Goal: Book appointment/travel/reservation

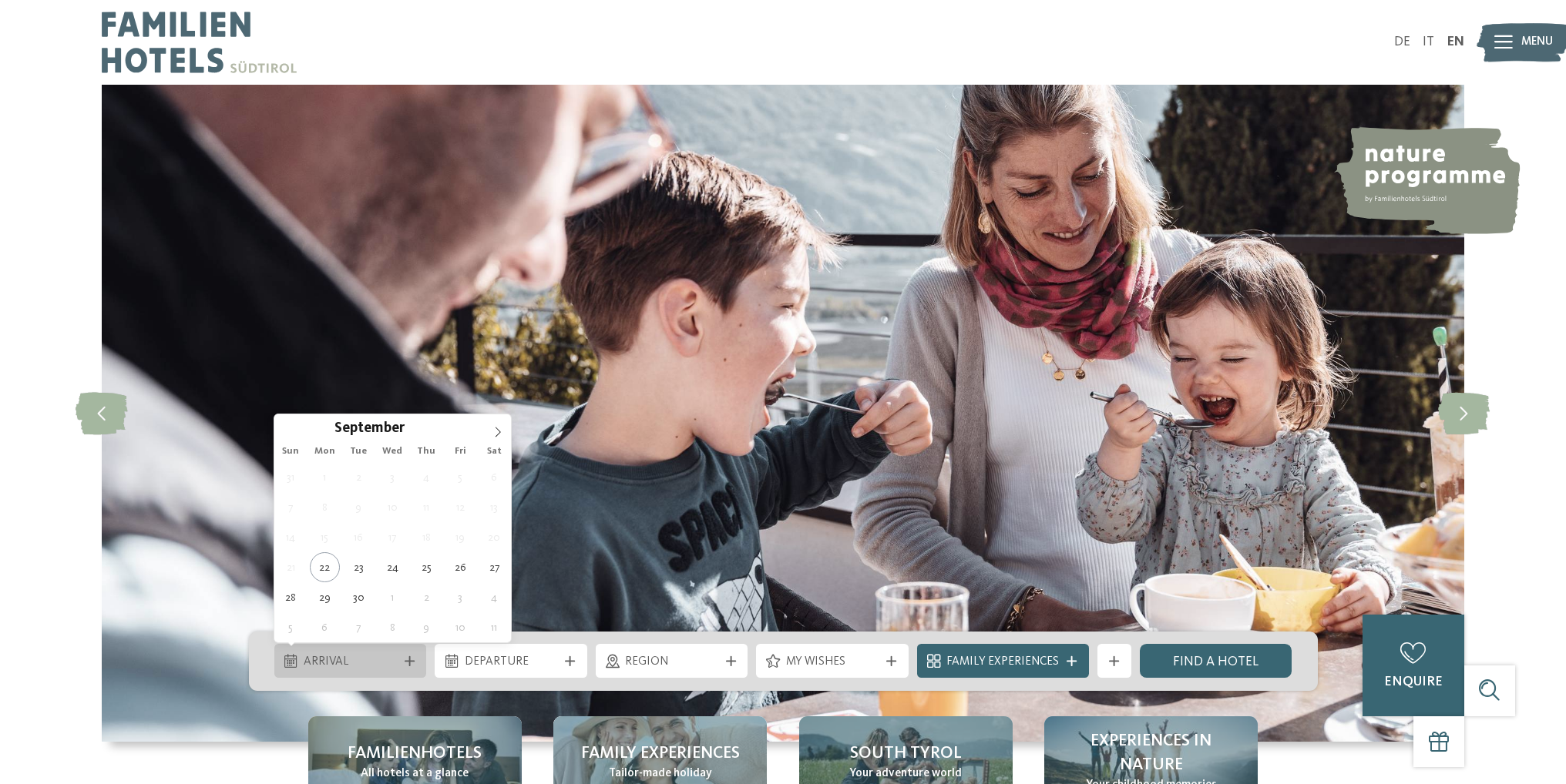
click at [380, 654] on span "Arrival" at bounding box center [350, 663] width 93 height 17
click at [499, 430] on icon at bounding box center [498, 431] width 6 height 10
click at [489, 425] on div at bounding box center [489, 425] width 0 height 0
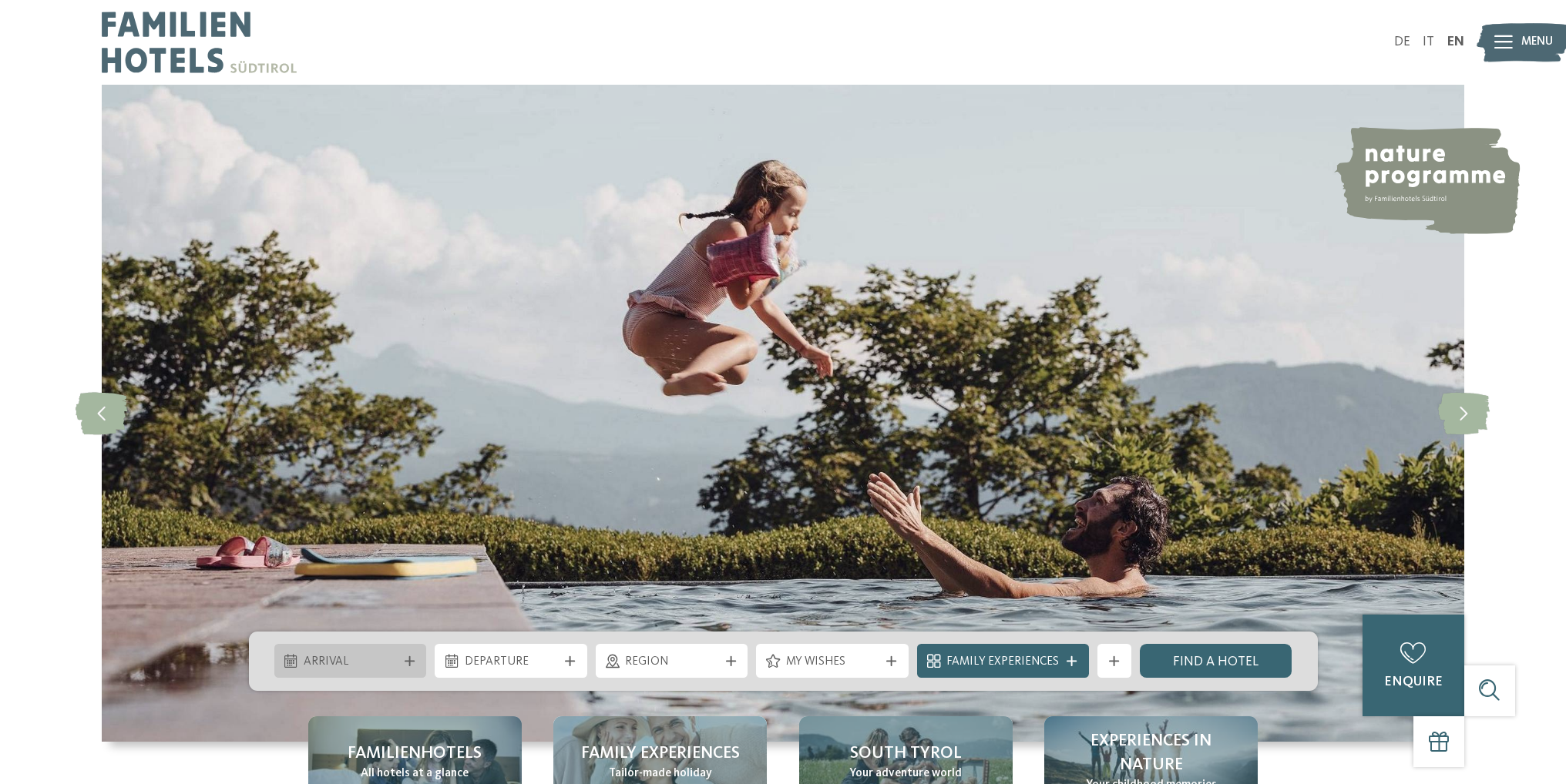
click at [364, 654] on span "Arrival" at bounding box center [350, 663] width 93 height 17
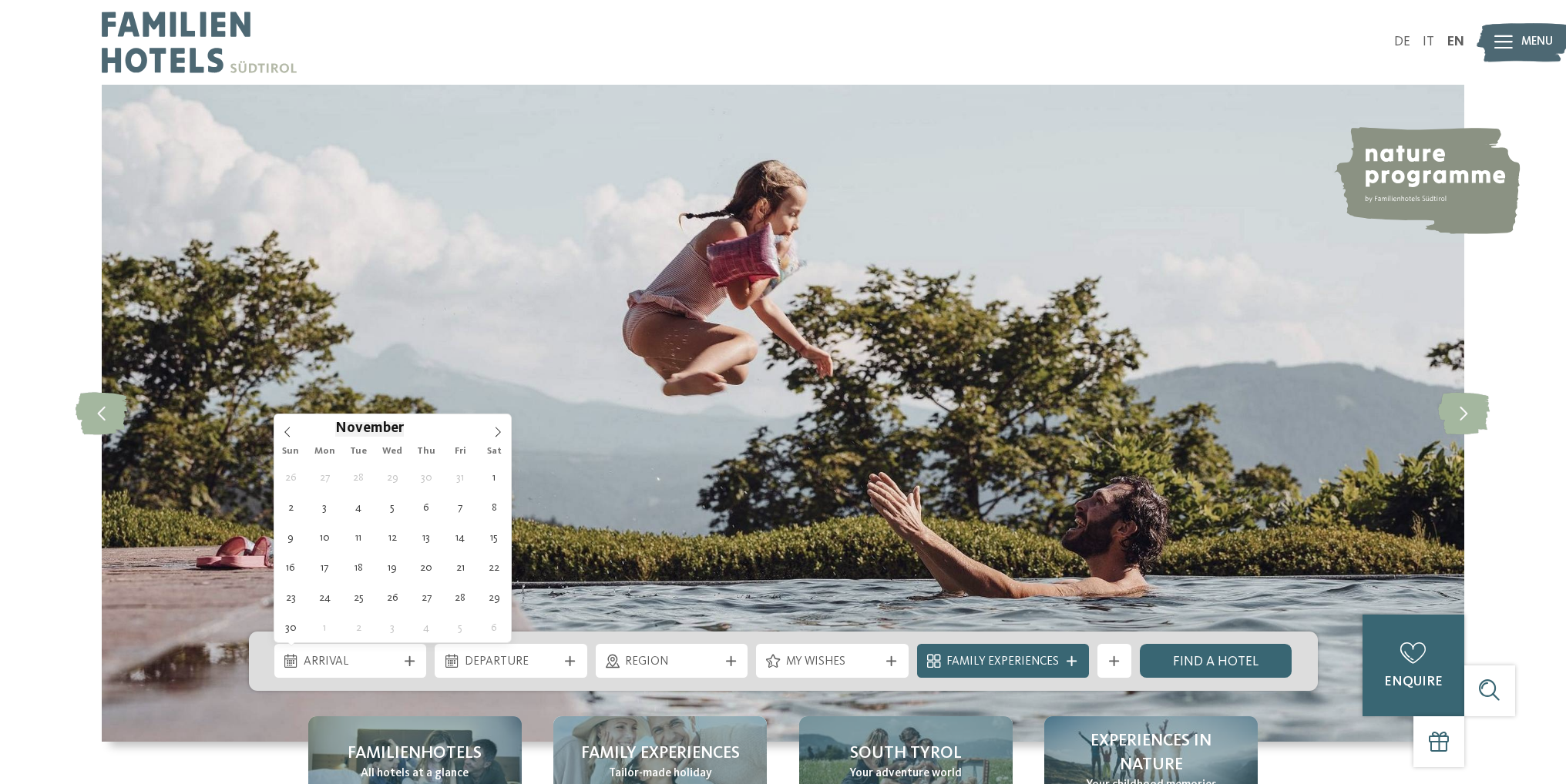
click at [396, 426] on span "November" at bounding box center [369, 429] width 68 height 14
click at [414, 427] on input "****" at bounding box center [429, 428] width 51 height 16
type input "****"
click at [446, 428] on span at bounding box center [449, 424] width 11 height 9
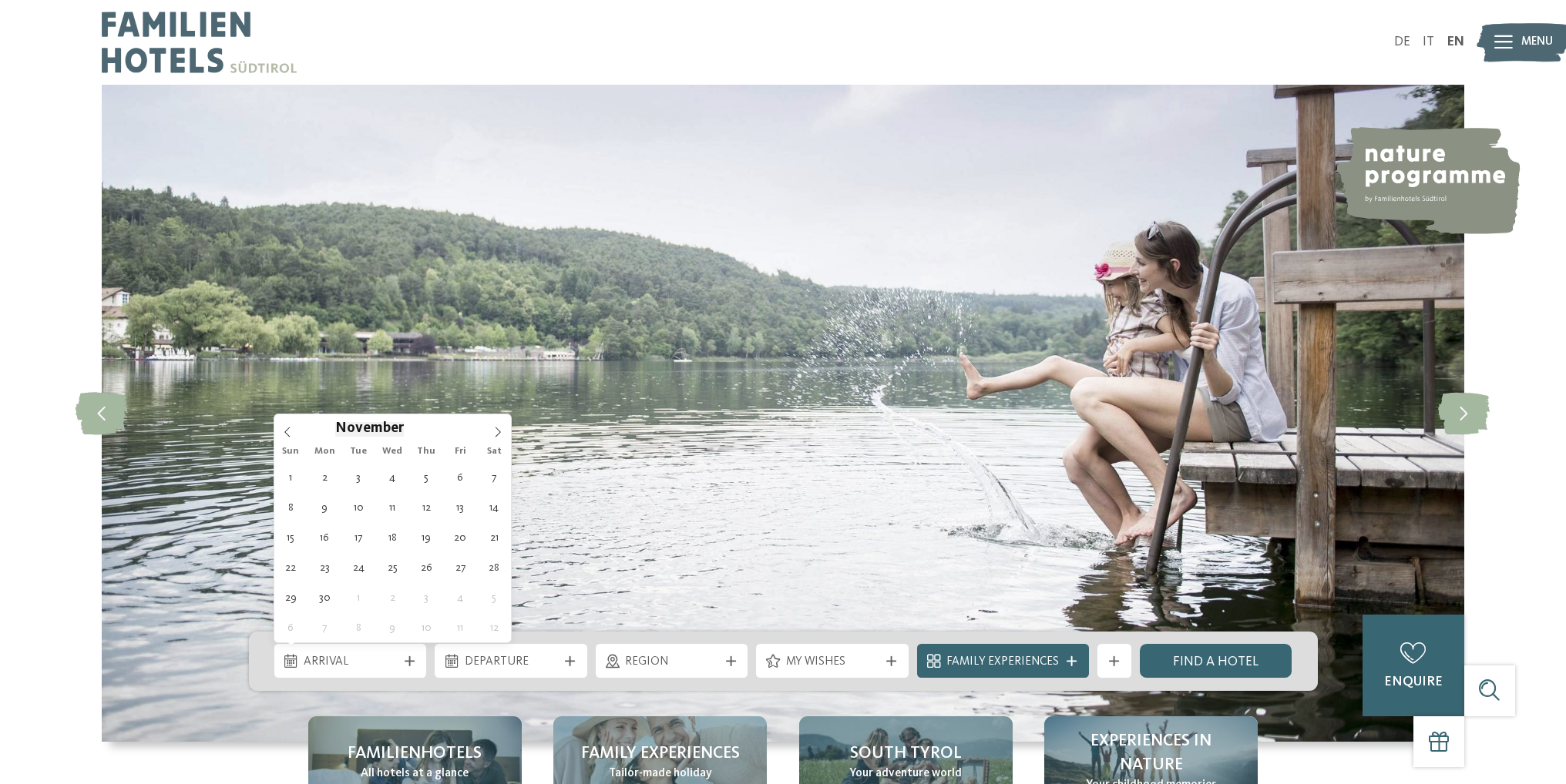
click at [369, 428] on span "November" at bounding box center [369, 429] width 68 height 14
click at [287, 431] on icon at bounding box center [287, 431] width 11 height 11
click at [288, 431] on icon at bounding box center [287, 431] width 11 height 11
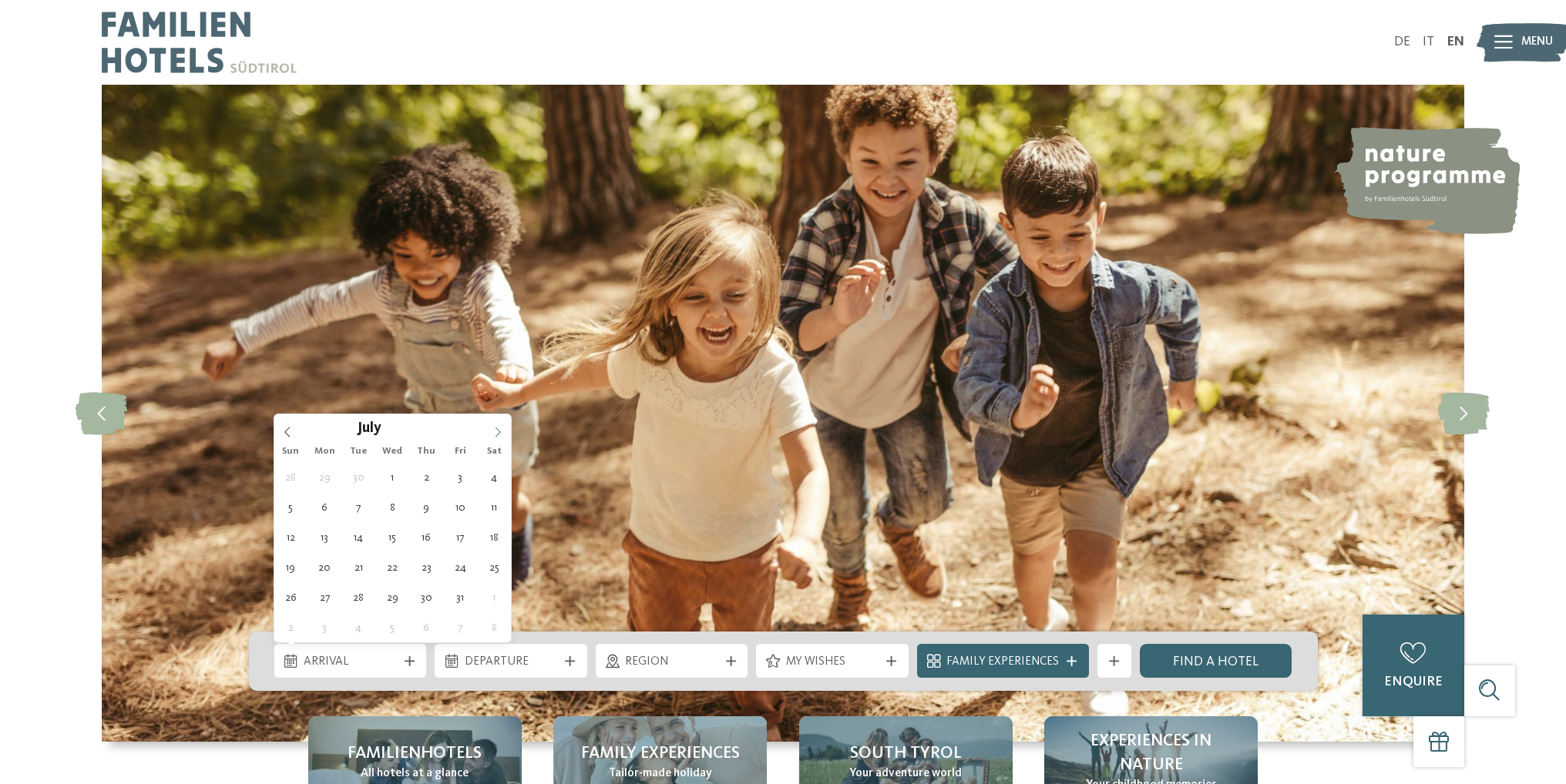
click at [493, 434] on icon at bounding box center [497, 431] width 11 height 11
type div "[DATE]"
type input "****"
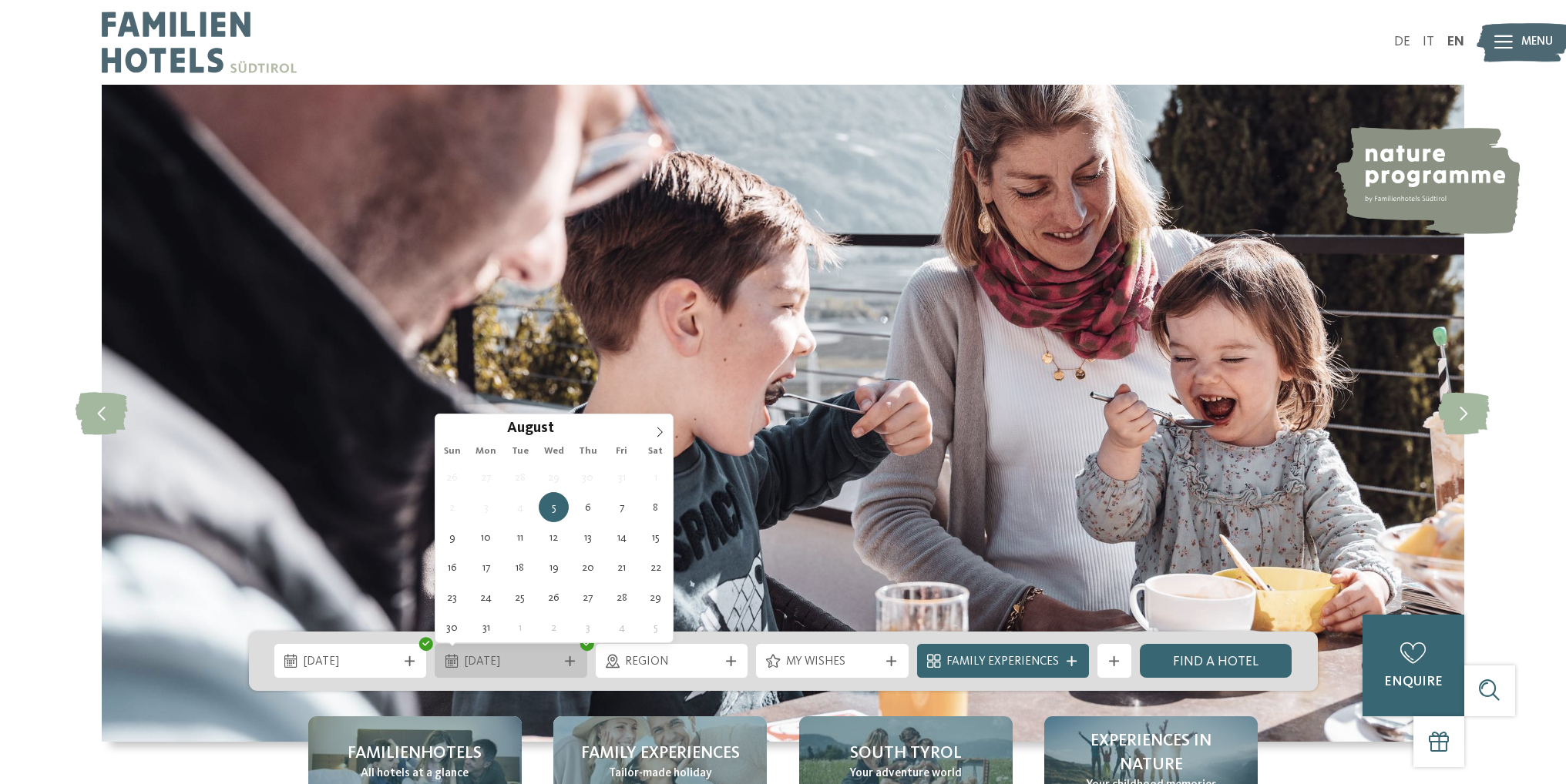
click at [484, 666] on span "[DATE]" at bounding box center [511, 663] width 93 height 17
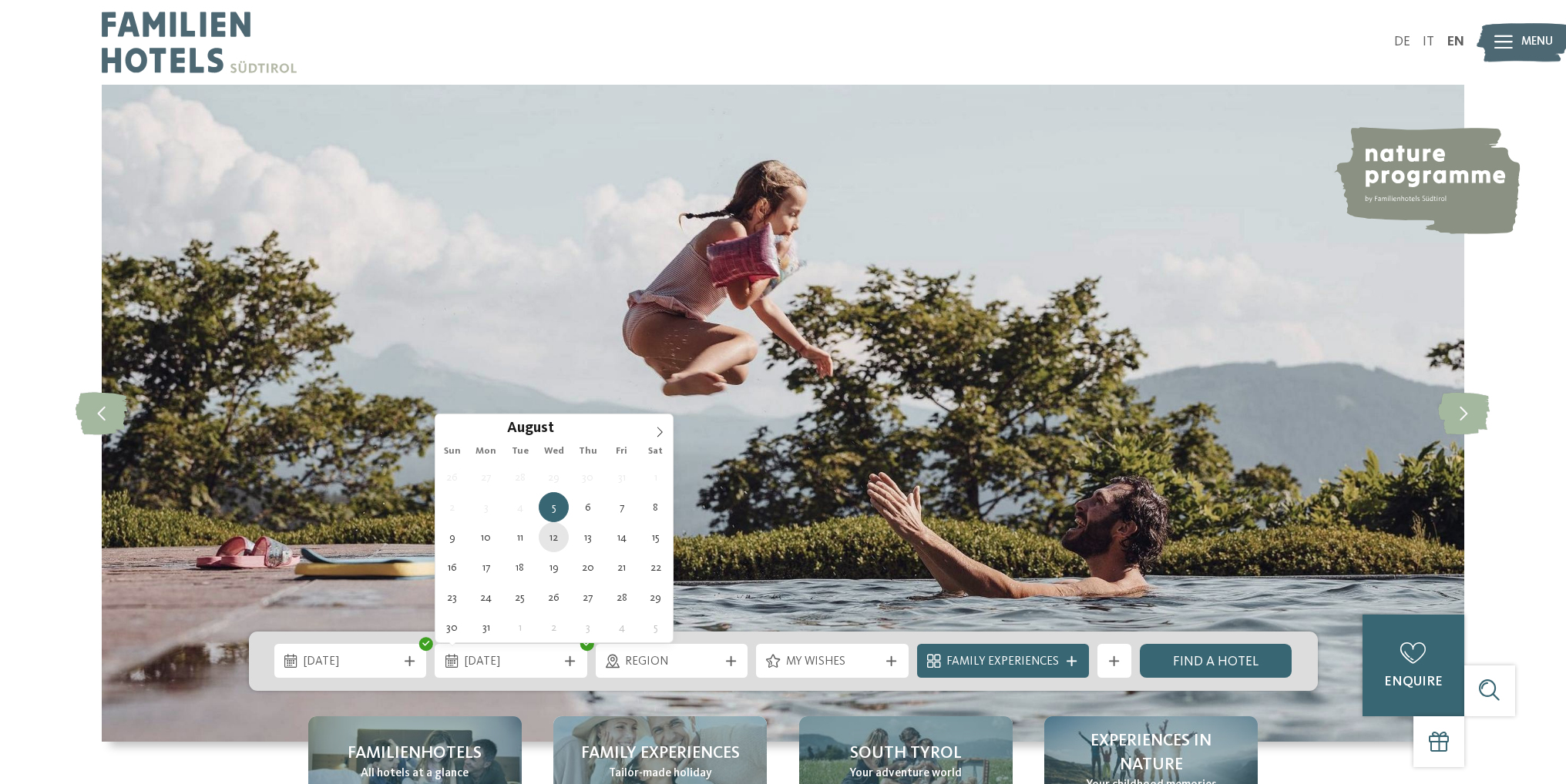
type div "[DATE]"
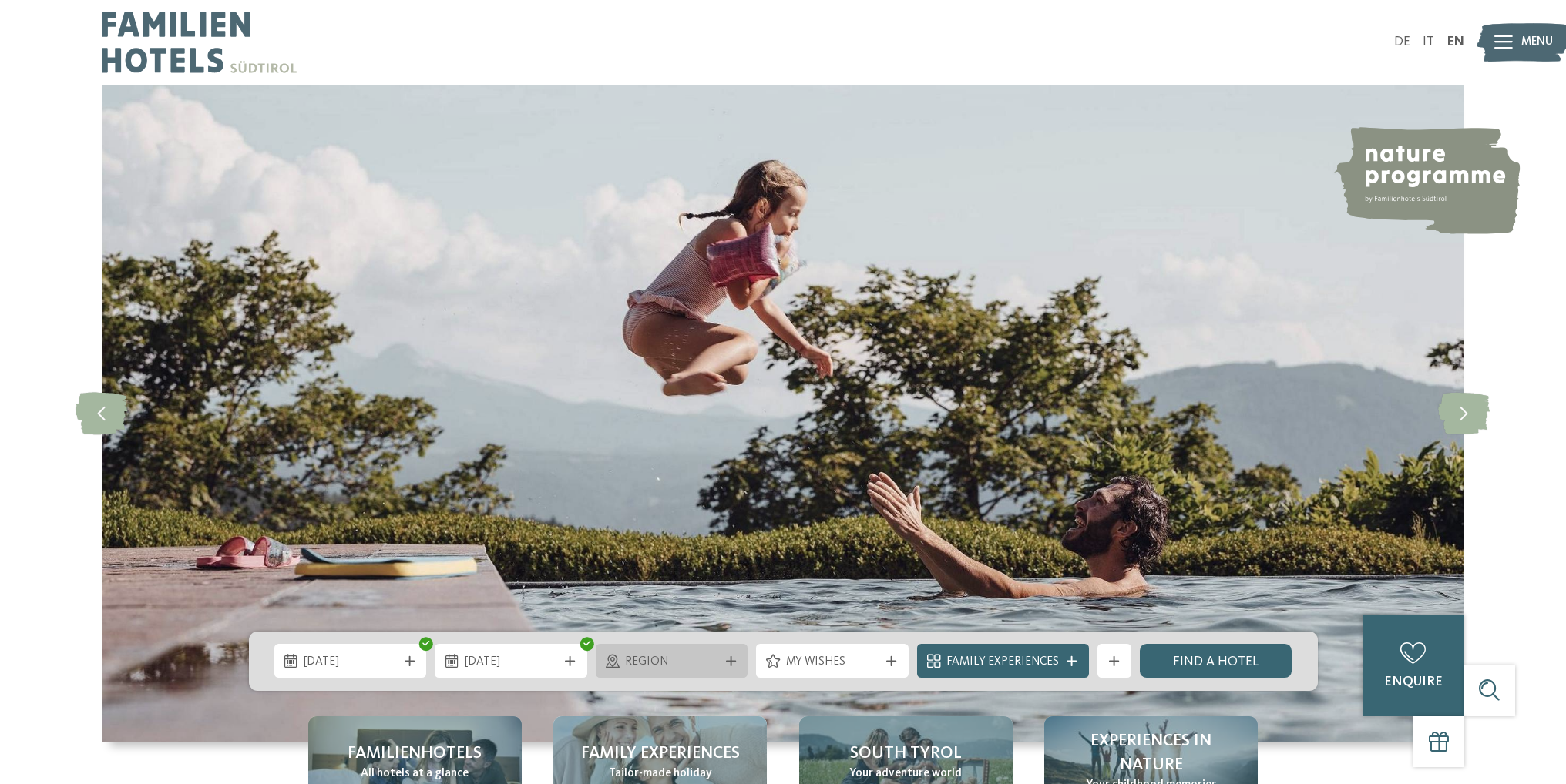
click at [677, 662] on span "Region" at bounding box center [672, 663] width 93 height 17
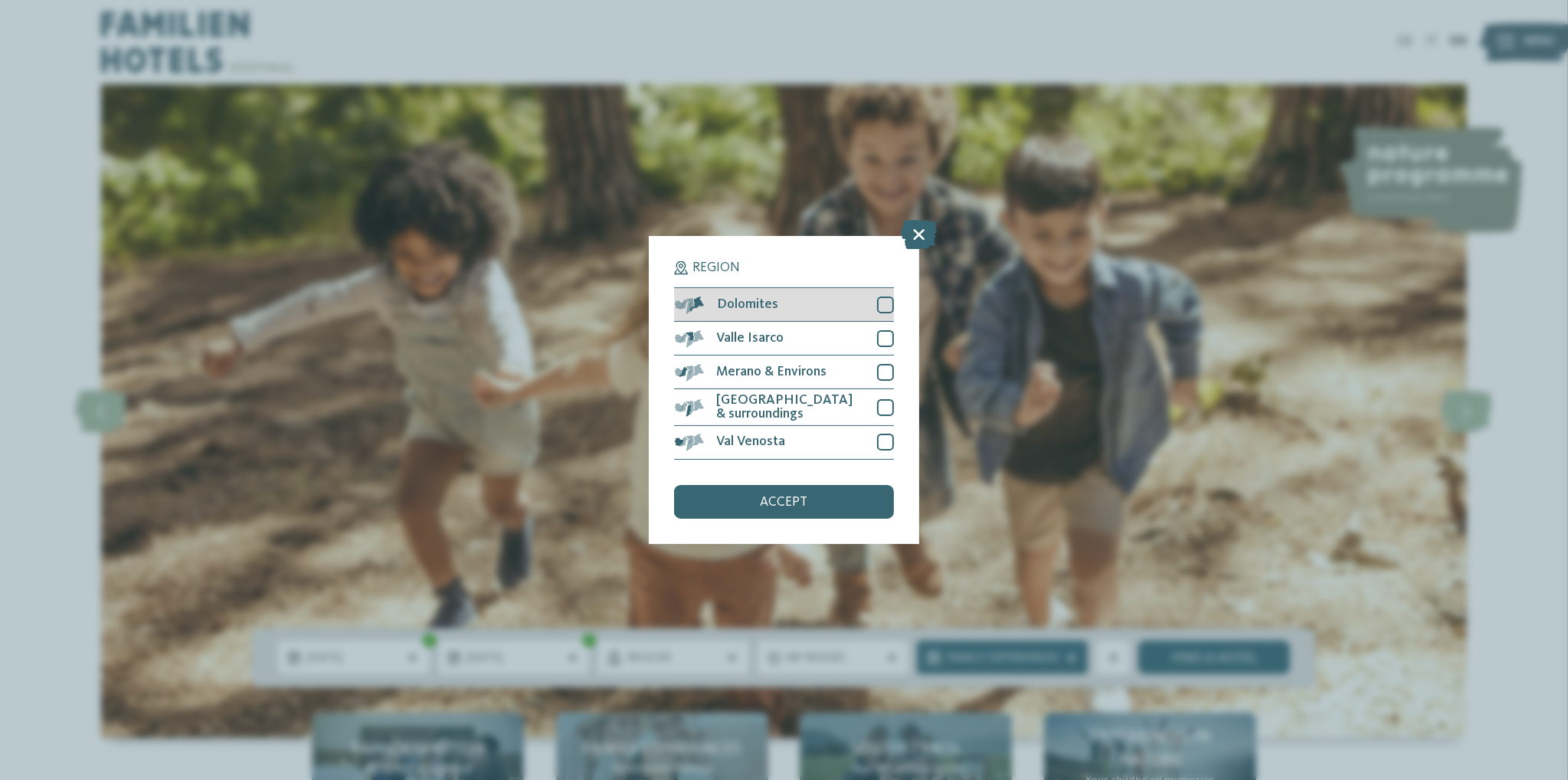
click at [886, 309] on div at bounding box center [886, 306] width 17 height 17
click at [774, 489] on div "accept" at bounding box center [784, 501] width 219 height 34
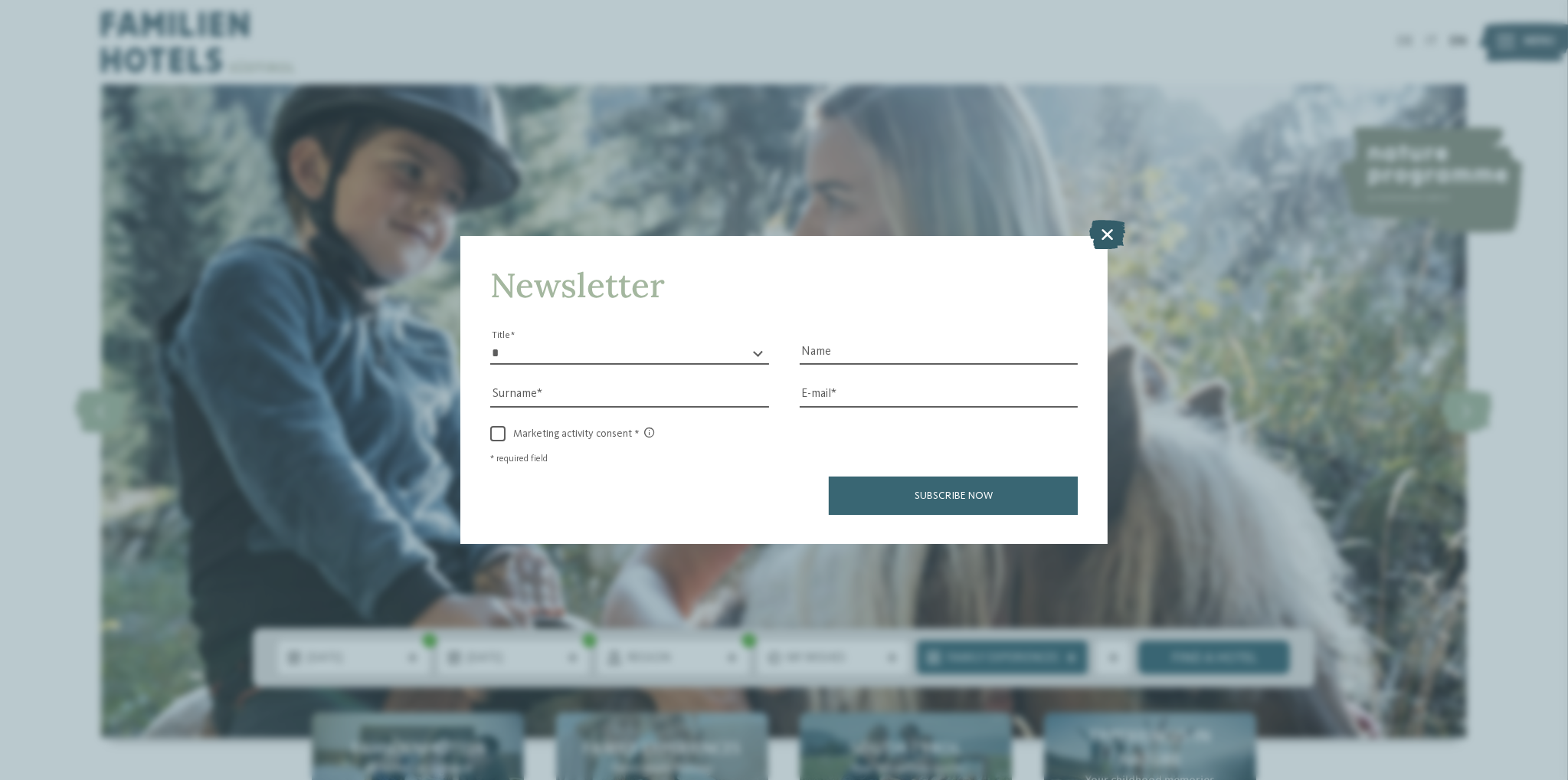
click at [1107, 232] on icon at bounding box center [1107, 235] width 36 height 29
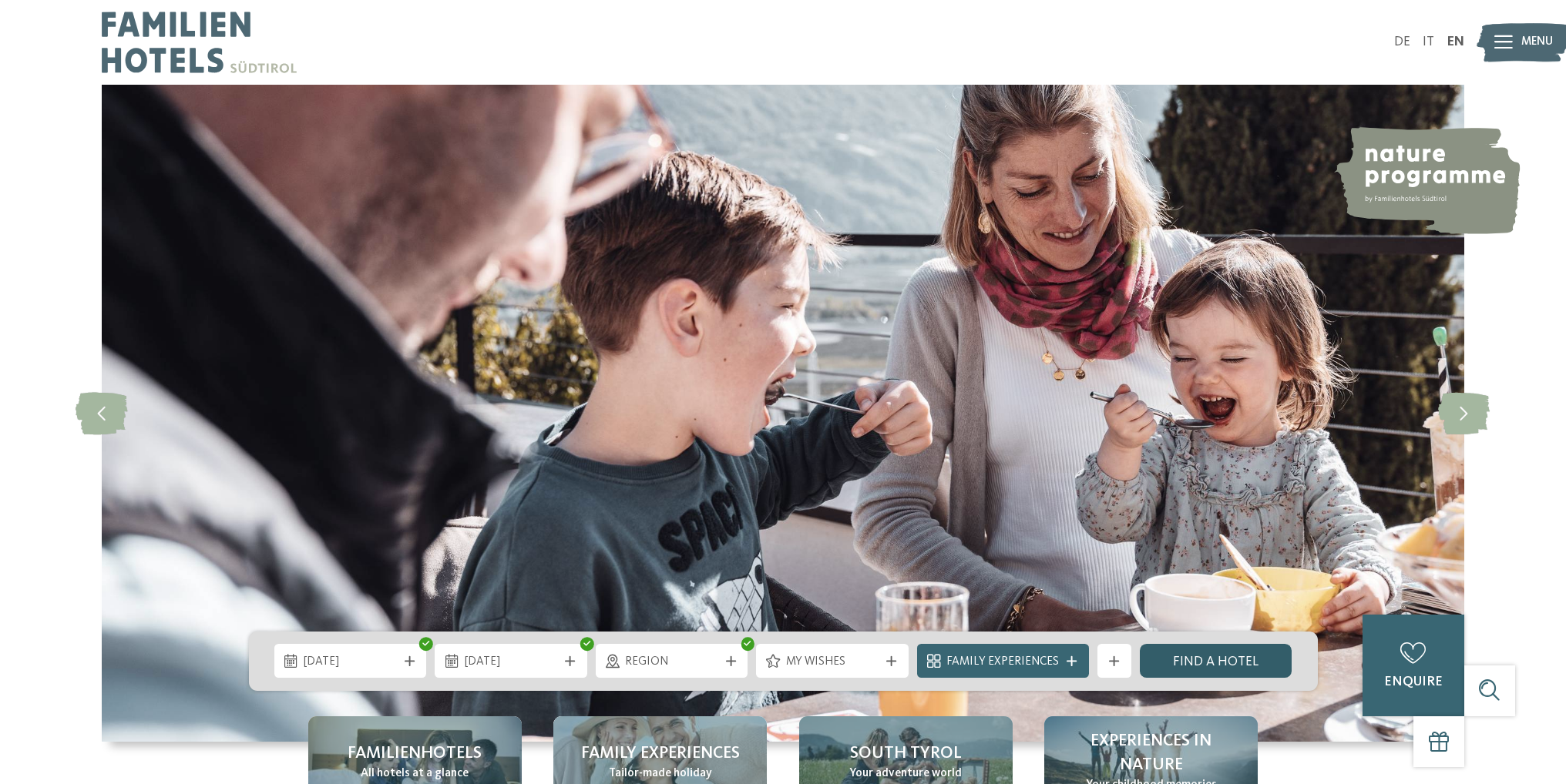
click at [1197, 660] on link "Find a hotel" at bounding box center [1216, 661] width 152 height 34
